Goal: Navigation & Orientation: Find specific page/section

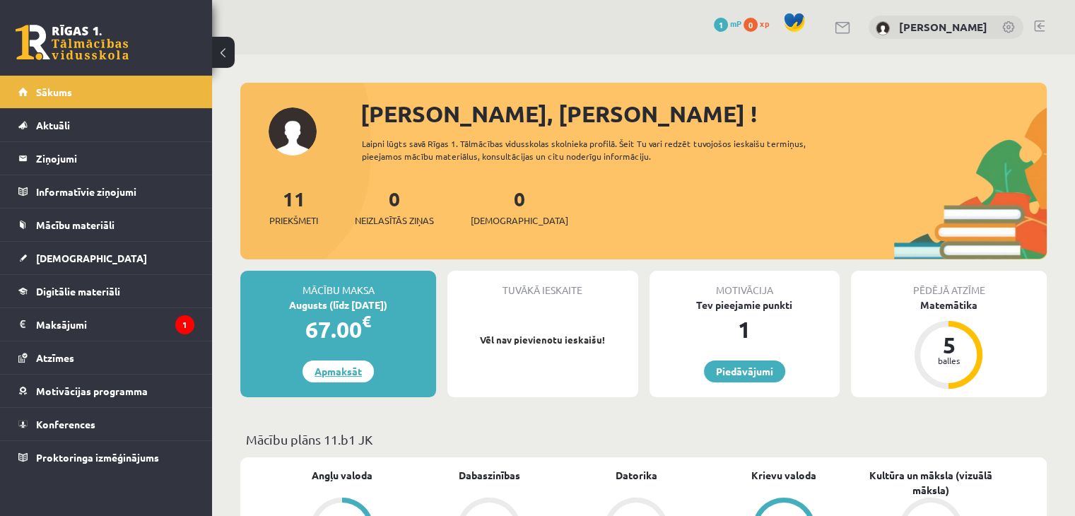
click at [330, 373] on link "Apmaksāt" at bounding box center [338, 372] width 71 height 22
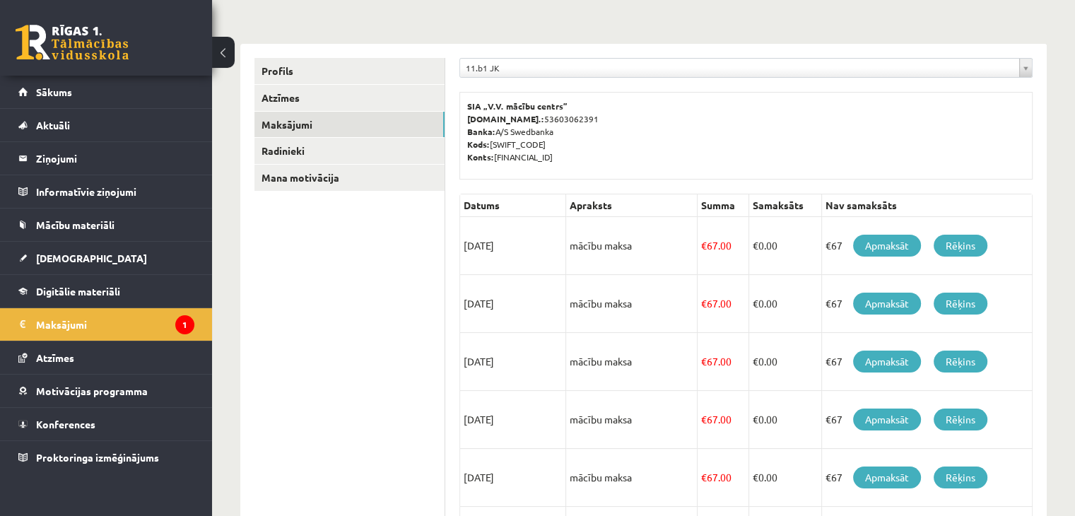
scroll to position [141, 0]
click at [903, 245] on link "Apmaksāt" at bounding box center [887, 245] width 68 height 22
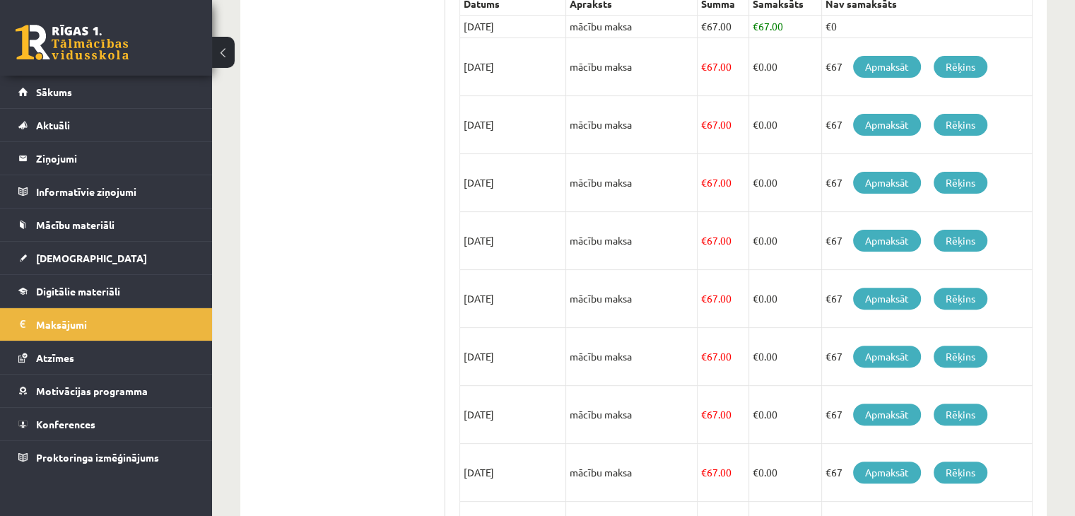
scroll to position [271, 0]
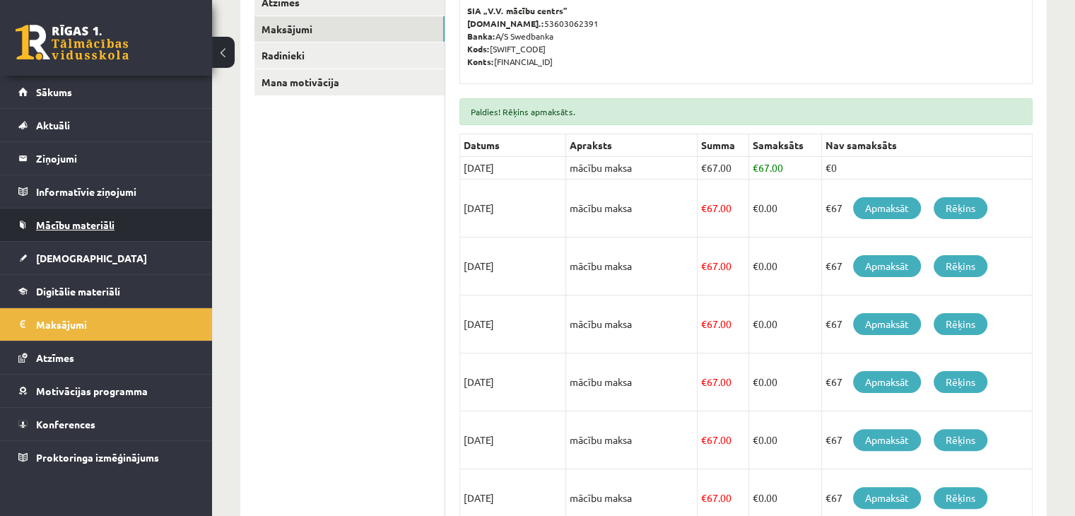
click at [112, 224] on span "Mācību materiāli" at bounding box center [75, 224] width 78 height 13
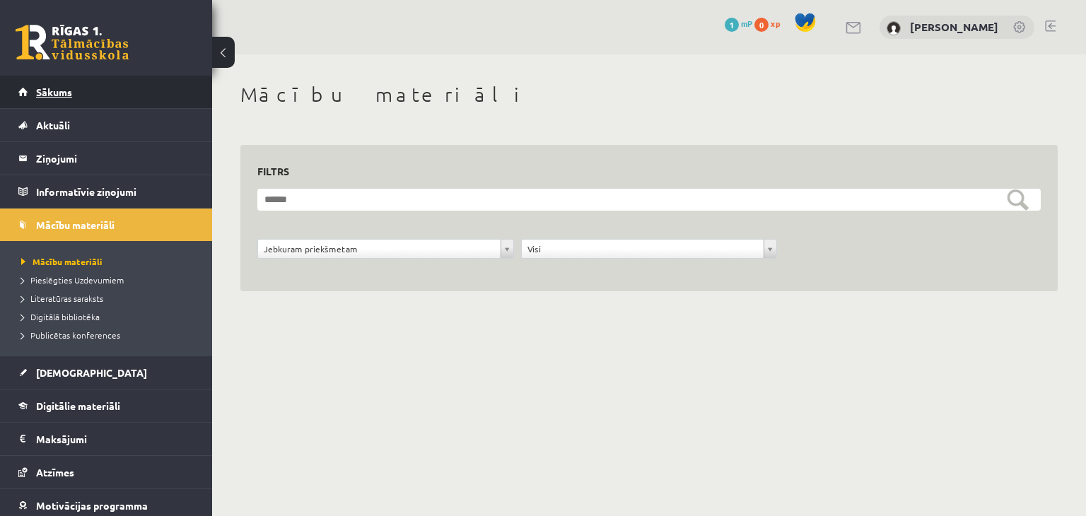
click at [84, 92] on link "Sākums" at bounding box center [106, 92] width 176 height 33
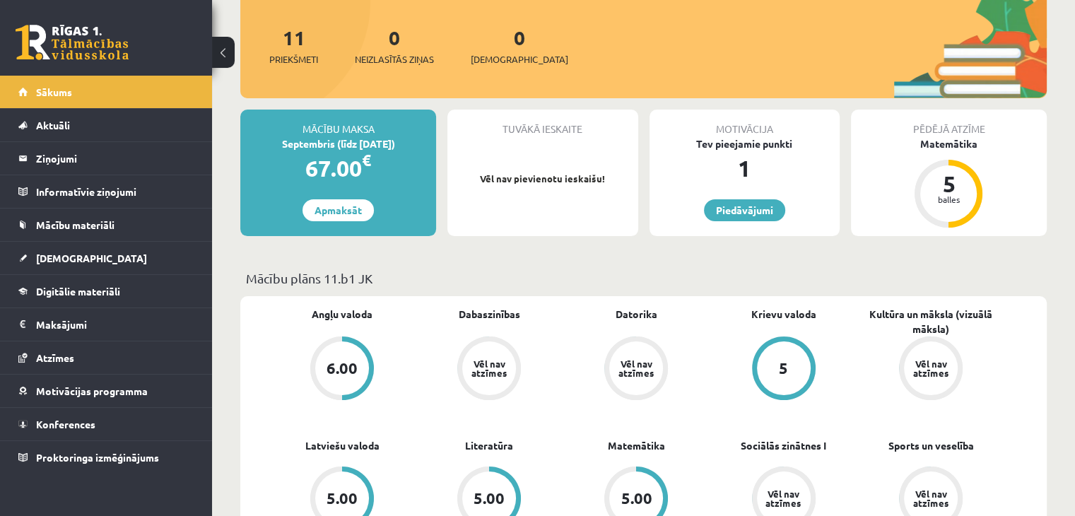
scroll to position [283, 0]
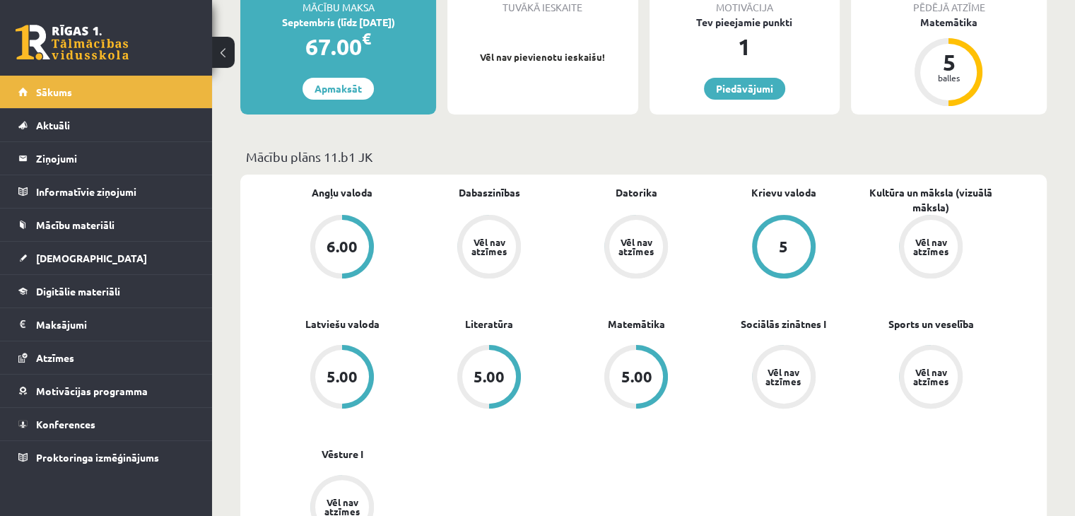
click at [353, 221] on div "6.00" at bounding box center [342, 247] width 54 height 54
click at [515, 246] on div "Vēl nav atzīmes" at bounding box center [489, 247] width 54 height 54
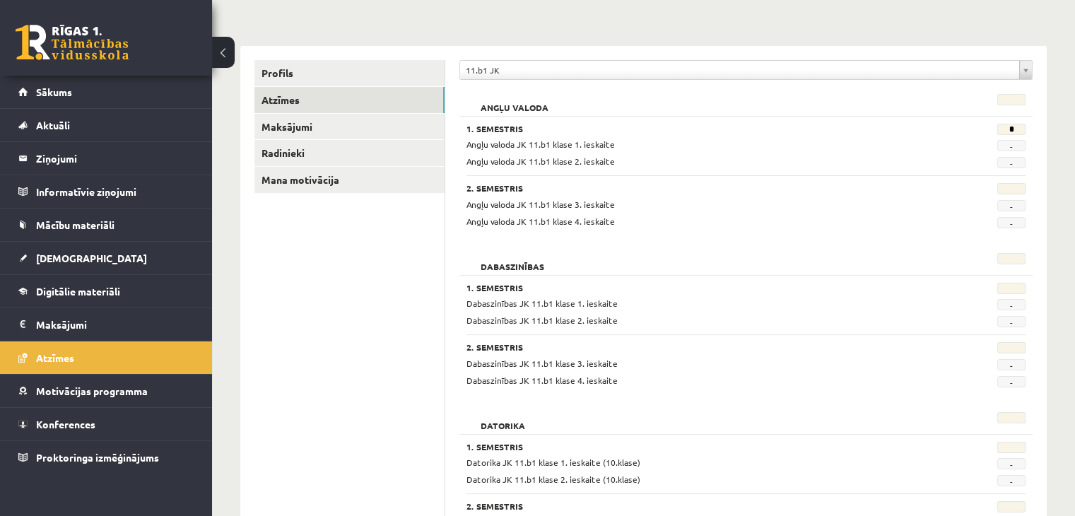
scroll to position [141, 0]
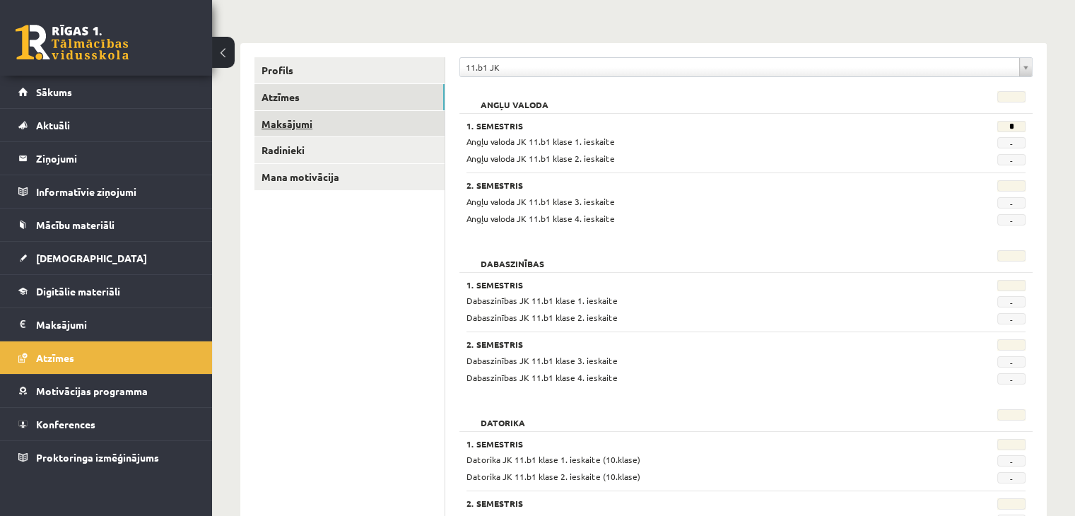
click at [332, 125] on link "Maksājumi" at bounding box center [349, 124] width 190 height 26
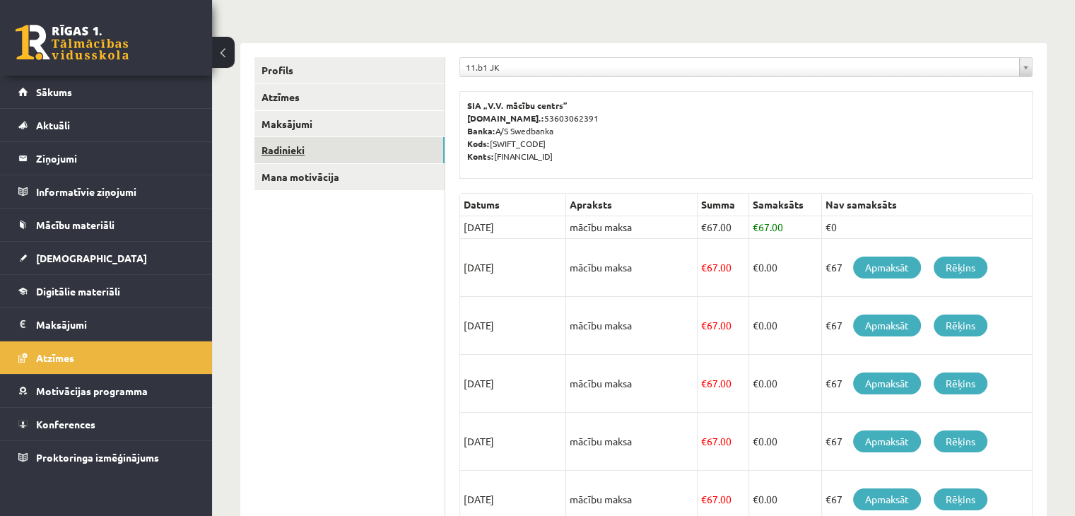
click at [304, 151] on link "Radinieki" at bounding box center [349, 150] width 190 height 26
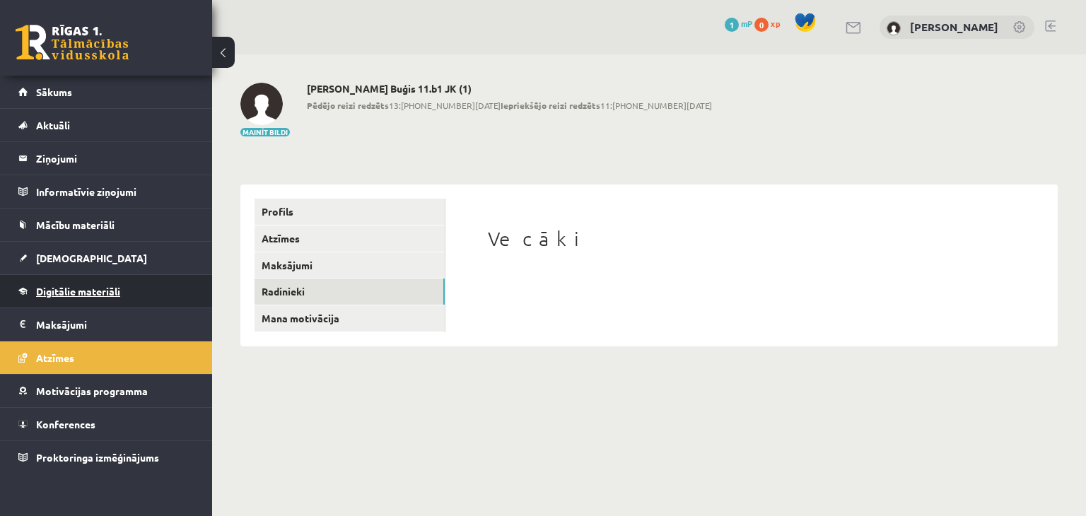
click at [115, 288] on span "Digitālie materiāli" at bounding box center [78, 291] width 84 height 13
